Goal: Task Accomplishment & Management: Complete application form

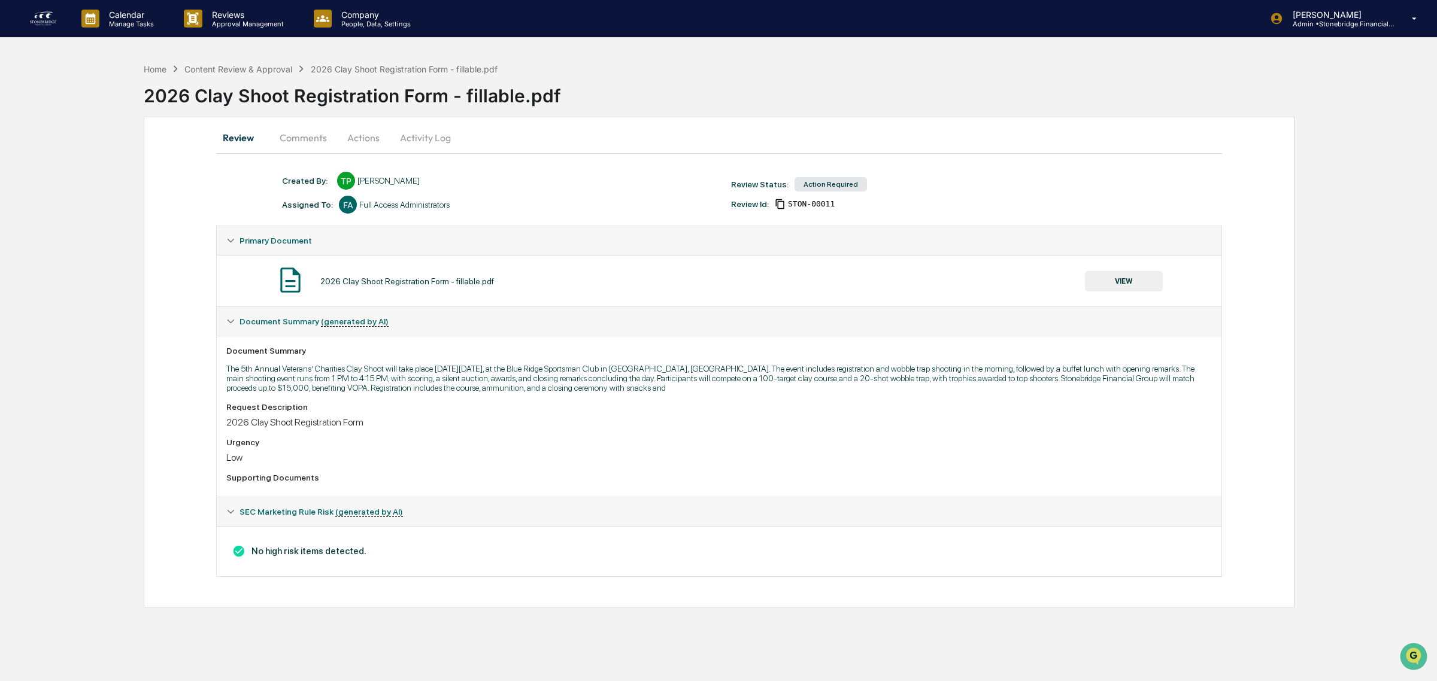
click at [1143, 276] on button "VIEW" at bounding box center [1124, 281] width 78 height 20
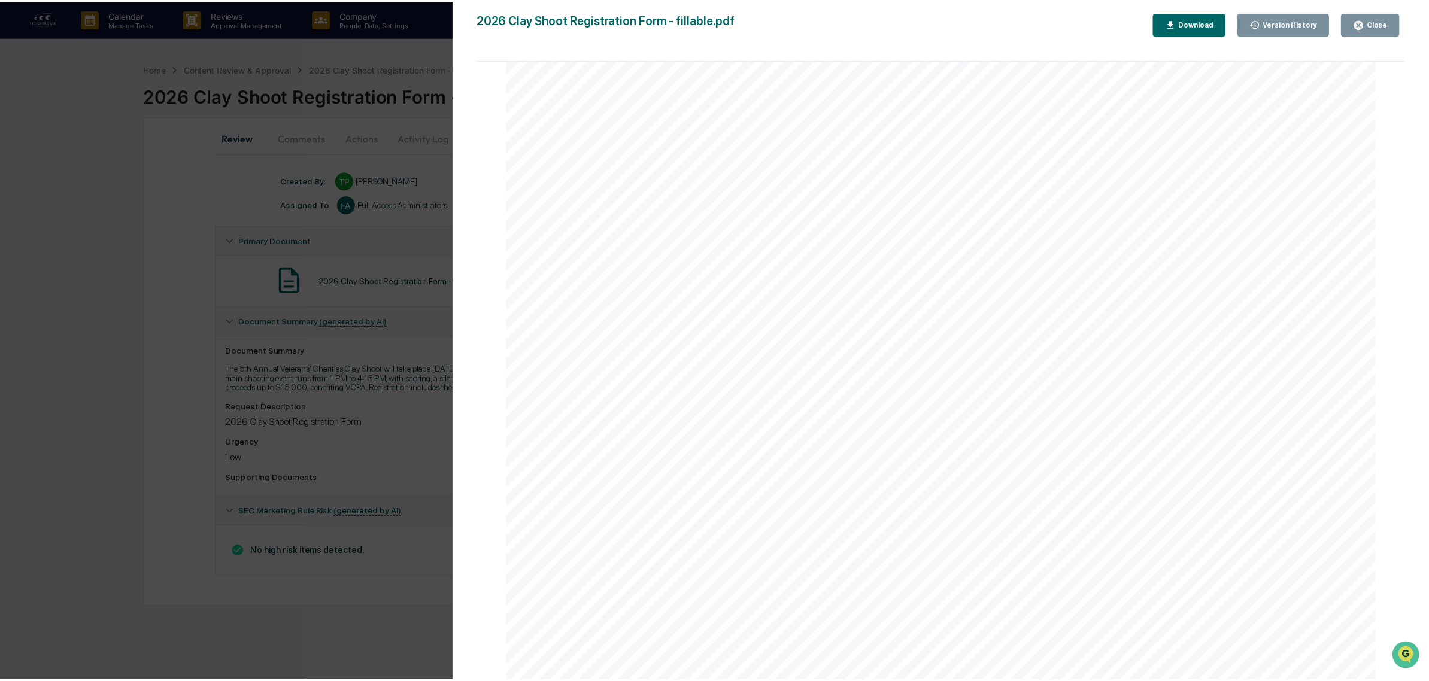
scroll to position [537, 0]
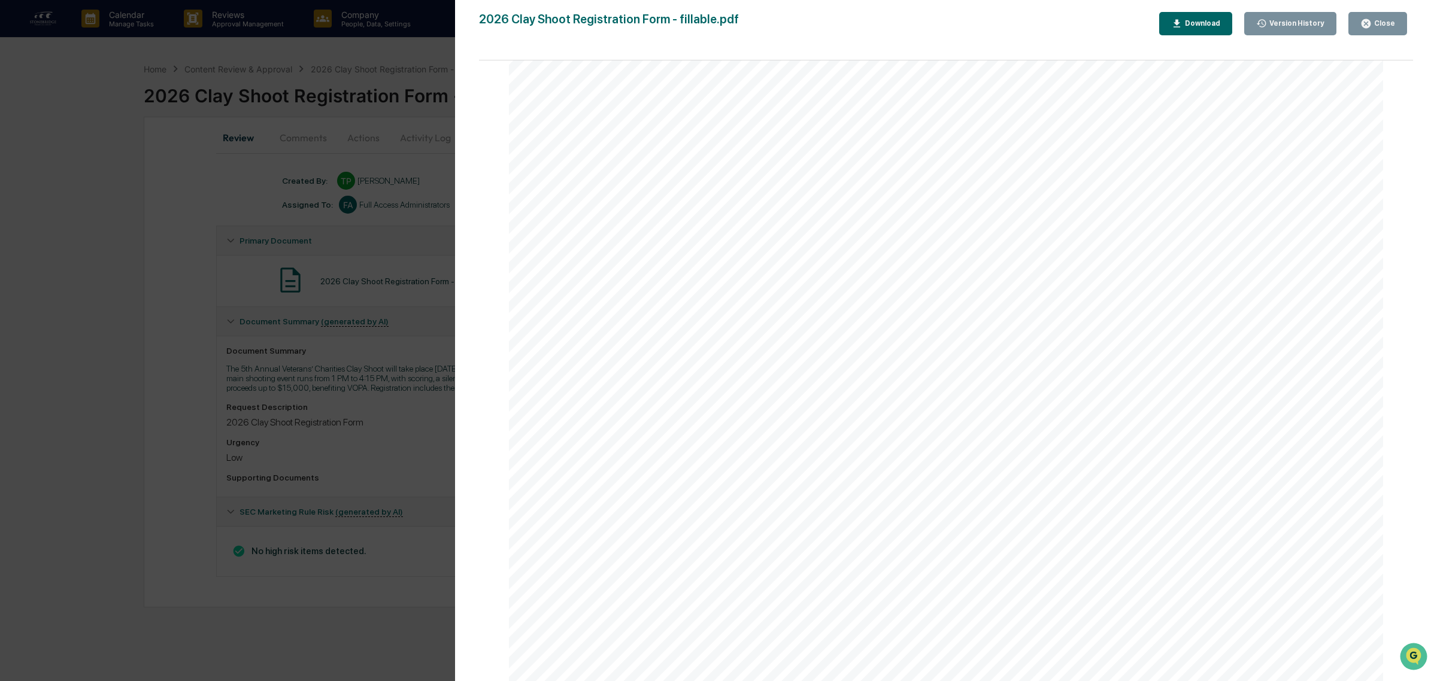
click at [1149, 28] on icon "button" at bounding box center [1366, 23] width 11 height 11
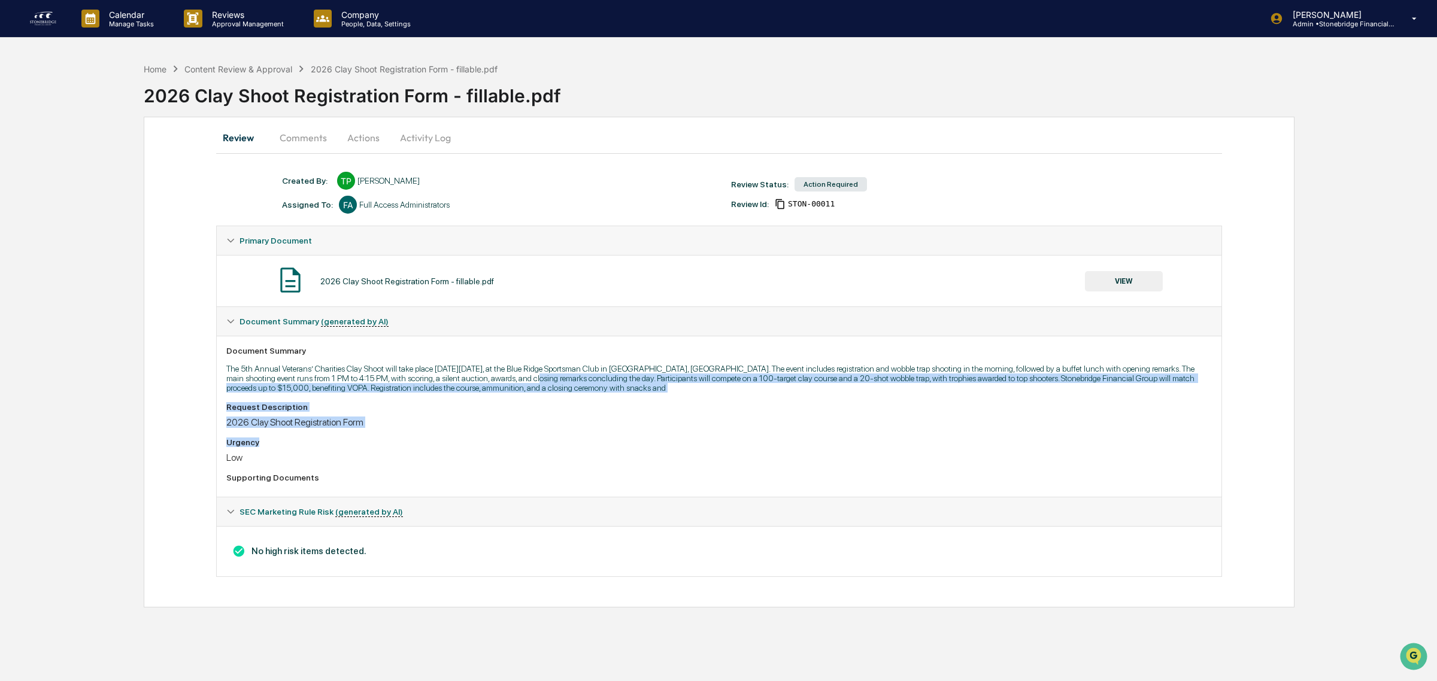
drag, startPoint x: 498, startPoint y: 399, endPoint x: 506, endPoint y: 444, distance: 45.6
click at [506, 444] on div "Document Summary The 5th Annual Veterans’ Charities Clay Shoot will take place …" at bounding box center [719, 416] width 1005 height 161
click at [507, 444] on div "Urgency" at bounding box center [719, 443] width 986 height 10
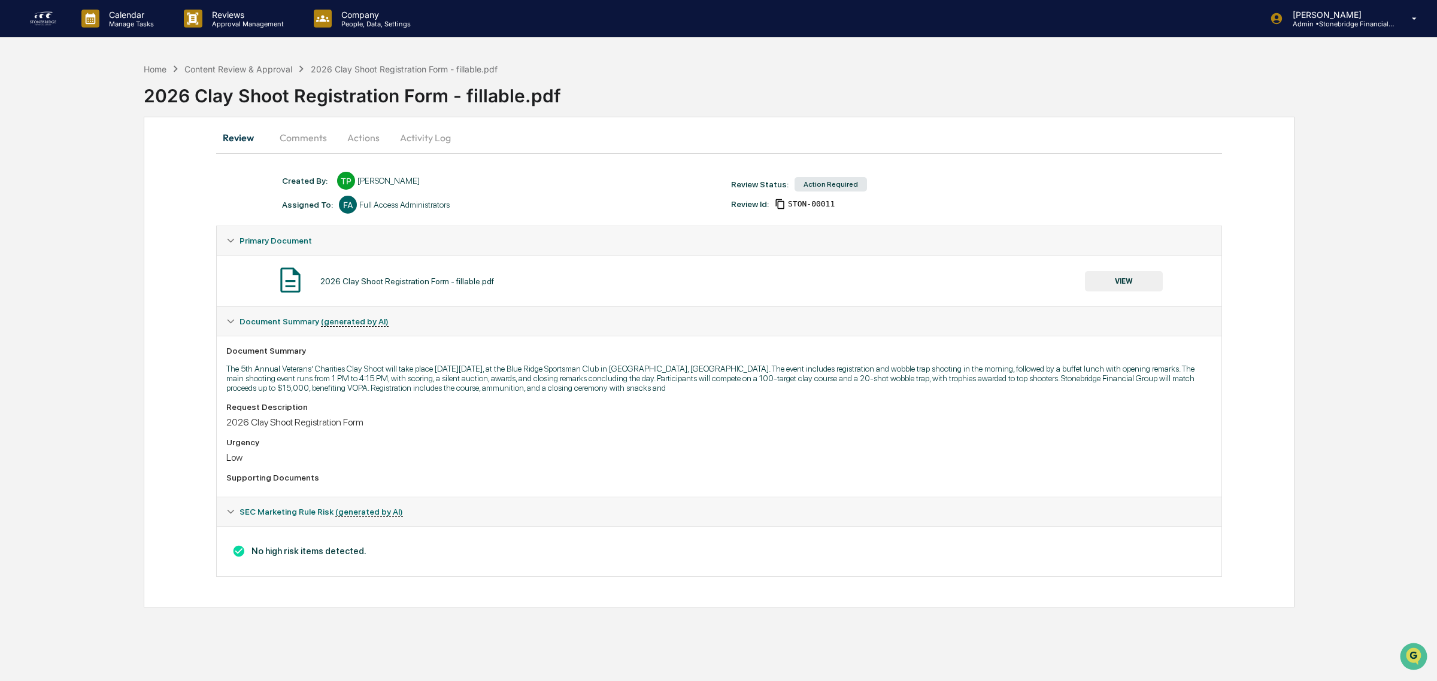
click at [356, 145] on button "Actions" at bounding box center [364, 137] width 54 height 29
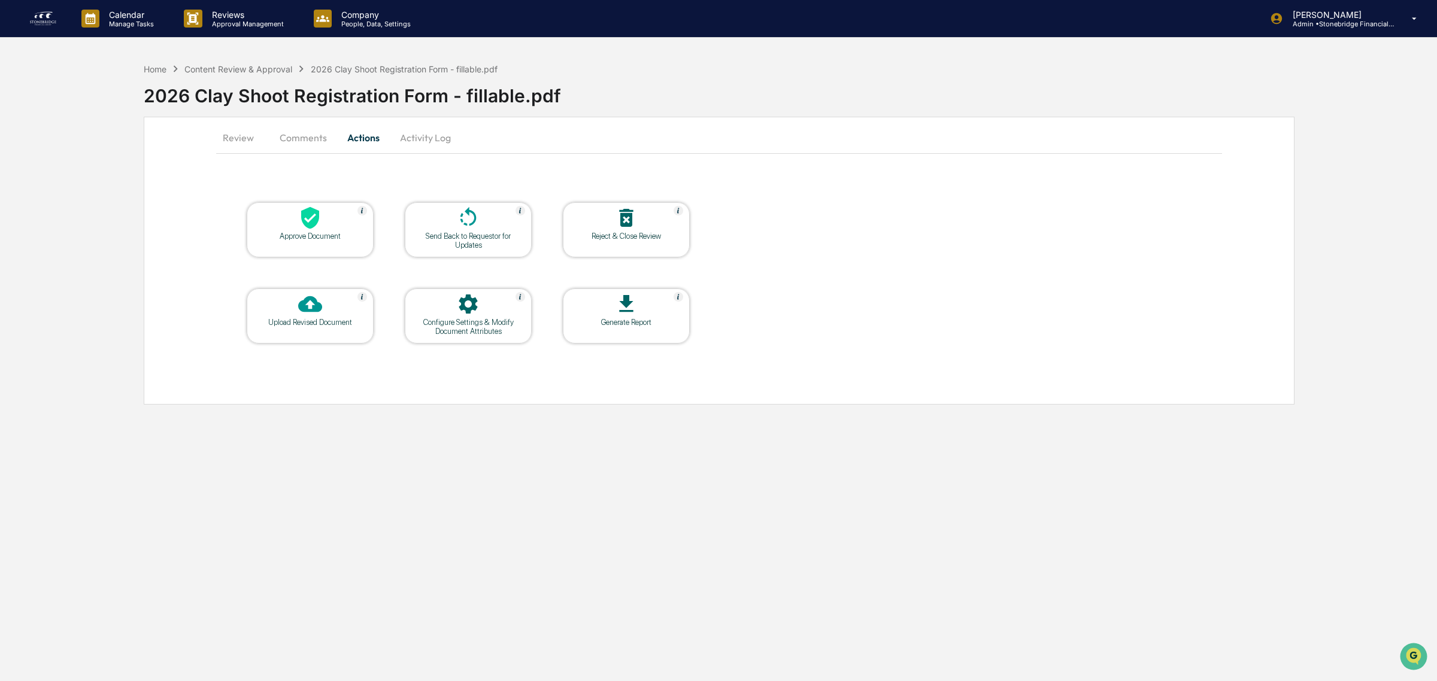
click at [334, 234] on div "Approve Document" at bounding box center [310, 236] width 108 height 9
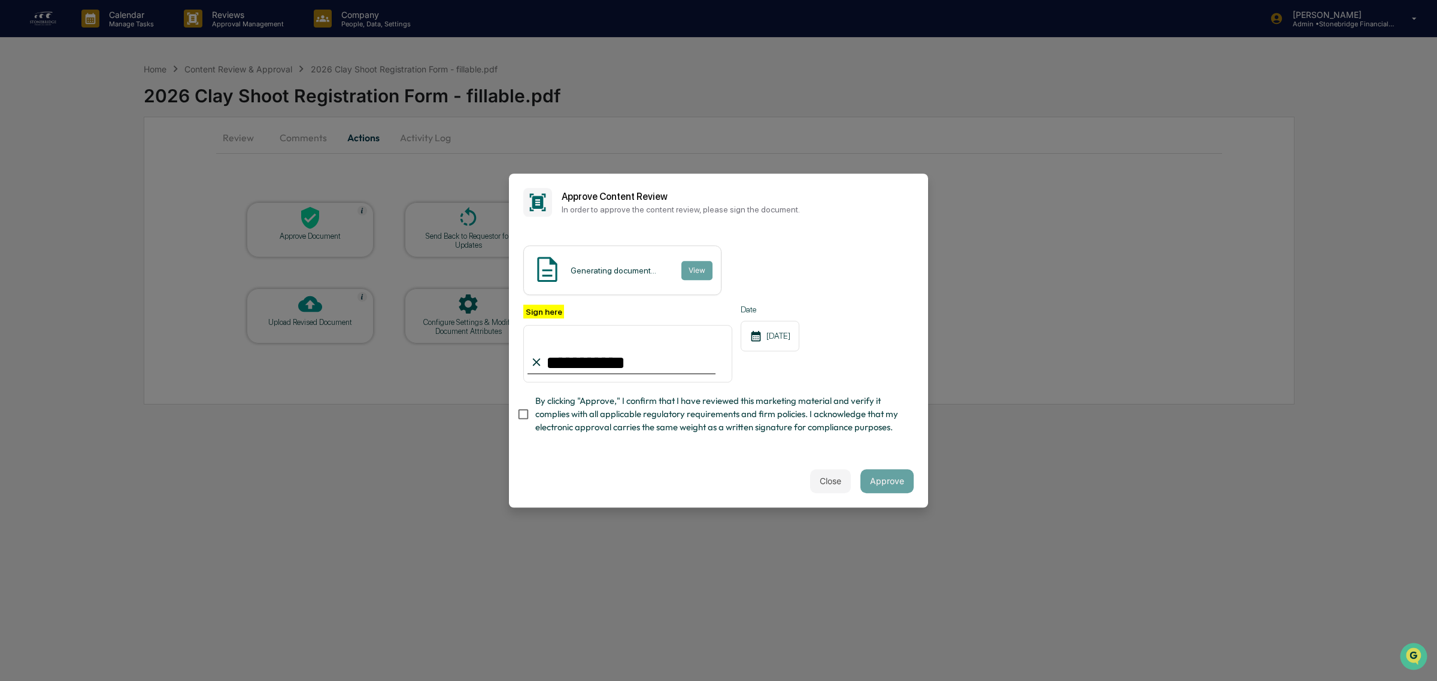
type input "**********"
click at [569, 447] on div "**********" at bounding box center [718, 343] width 419 height 224
click at [561, 429] on span "By clicking "Approve," I confirm that I have reviewed this marketing material a…" at bounding box center [719, 415] width 369 height 40
click at [886, 498] on div "Close Approve" at bounding box center [718, 481] width 419 height 53
click at [882, 480] on button "Approve" at bounding box center [887, 481] width 53 height 24
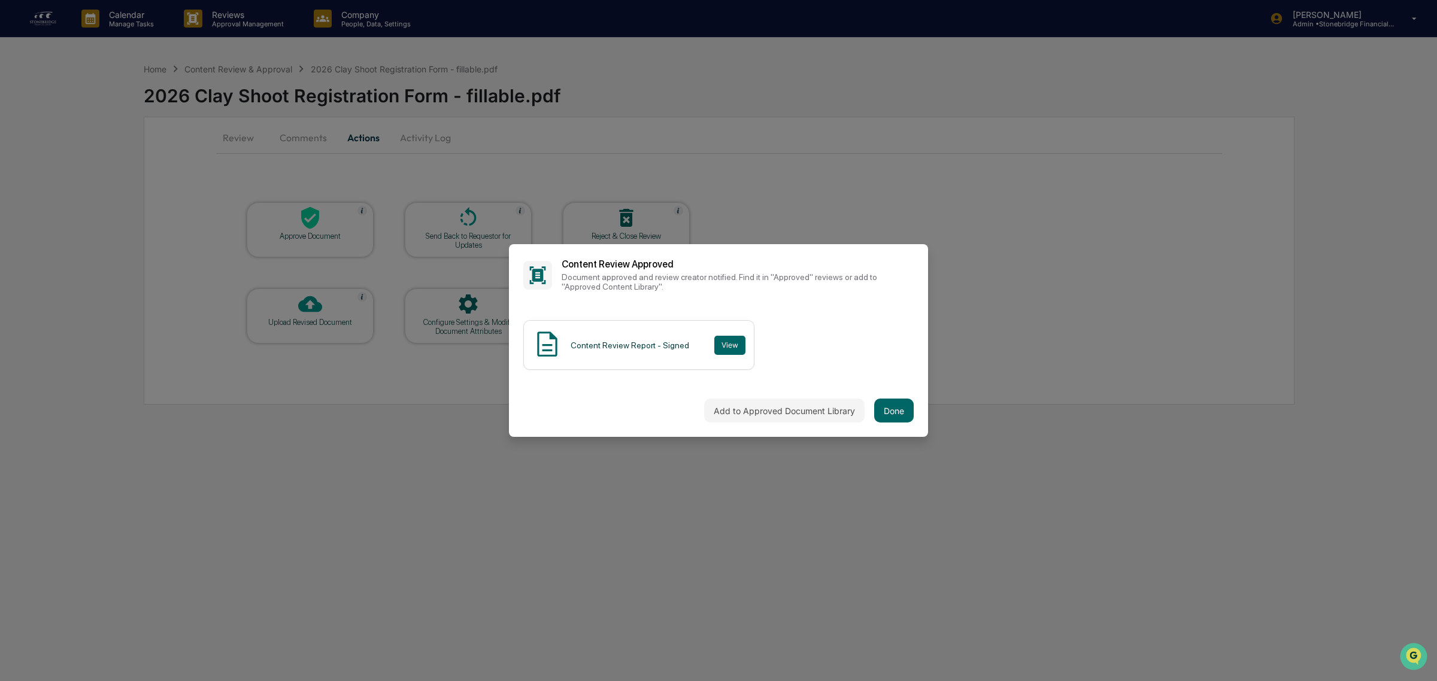
click at [896, 398] on div "Add to Approved Document Library Done" at bounding box center [718, 410] width 419 height 53
click at [893, 423] on button "Done" at bounding box center [894, 411] width 40 height 24
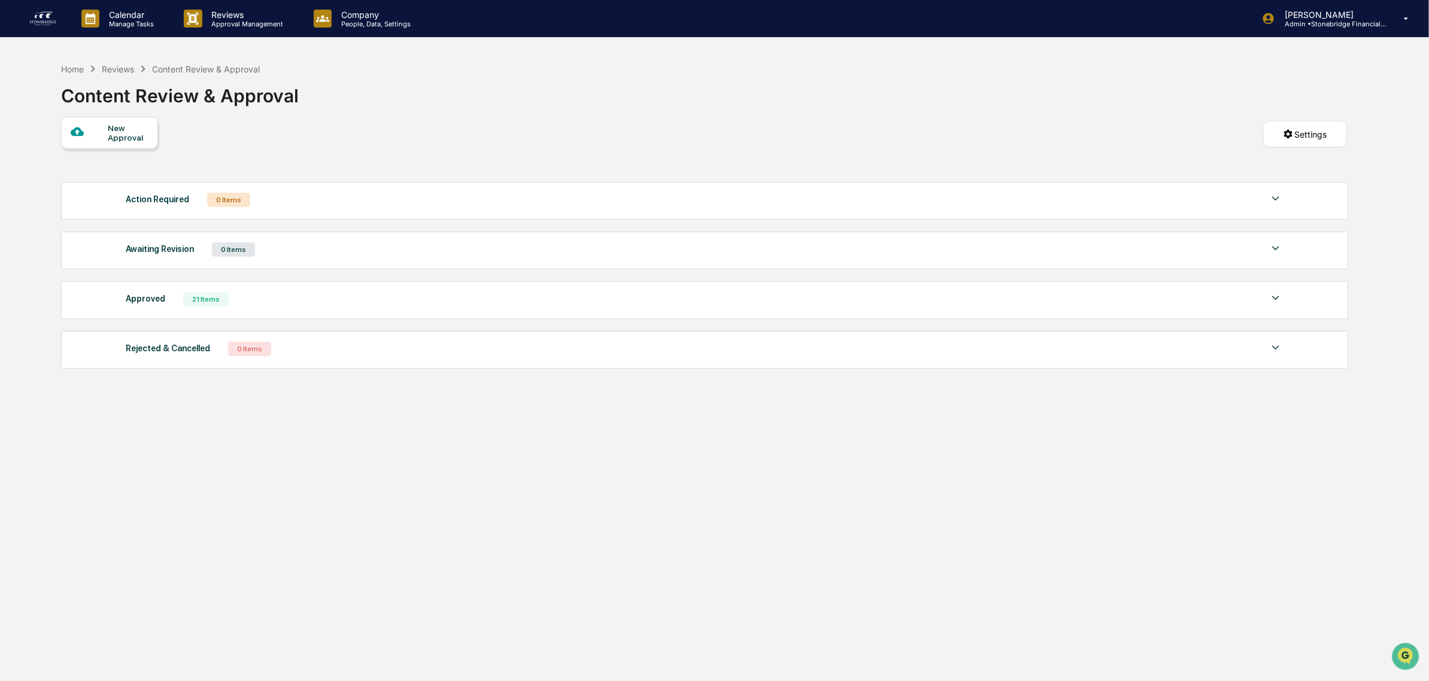
click at [52, 20] on img at bounding box center [43, 18] width 29 height 19
